Goal: Transaction & Acquisition: Subscribe to service/newsletter

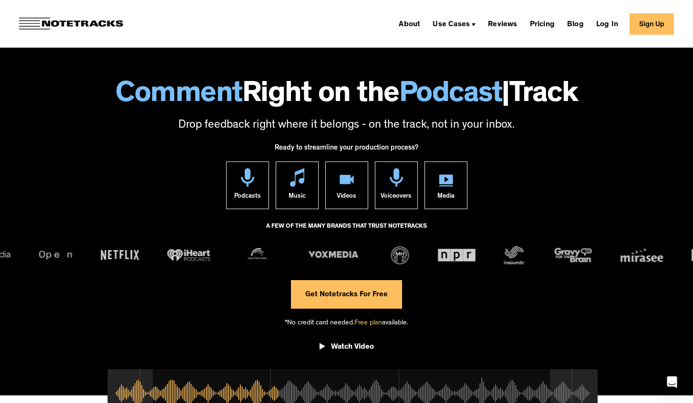
click at [340, 298] on link "Get Notetracks For Free" at bounding box center [346, 294] width 111 height 29
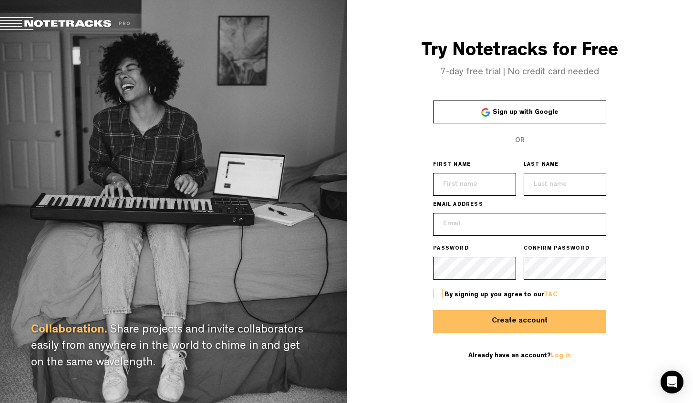
click at [500, 119] on link "Sign up with Google" at bounding box center [519, 112] width 173 height 23
click at [559, 355] on link "Log in" at bounding box center [561, 356] width 20 height 7
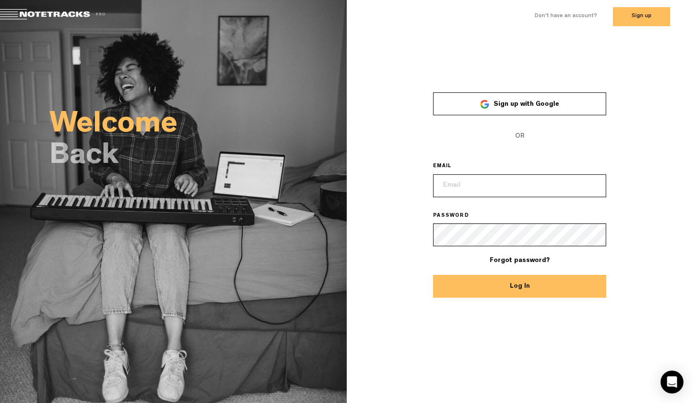
click at [480, 189] on input "email" at bounding box center [519, 186] width 173 height 23
type input "[EMAIL_ADDRESS][DOMAIN_NAME]"
click at [433, 275] on button "Log In" at bounding box center [519, 286] width 173 height 23
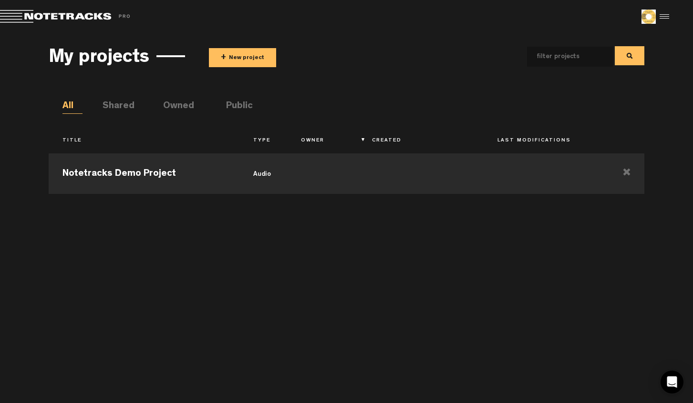
click at [248, 54] on button "+ New project" at bounding box center [242, 57] width 67 height 19
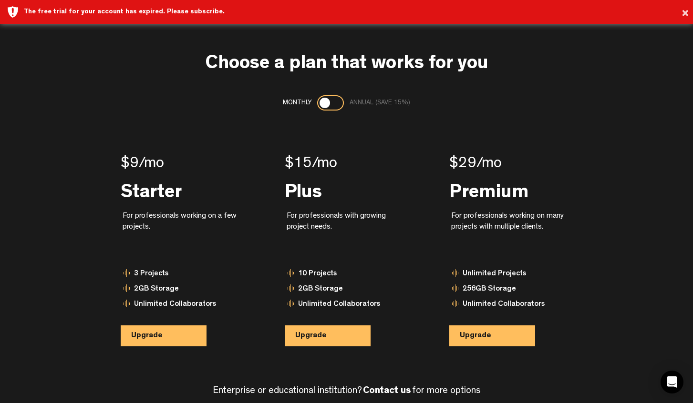
scroll to position [29, 0]
